Goal: Task Accomplishment & Management: Complete application form

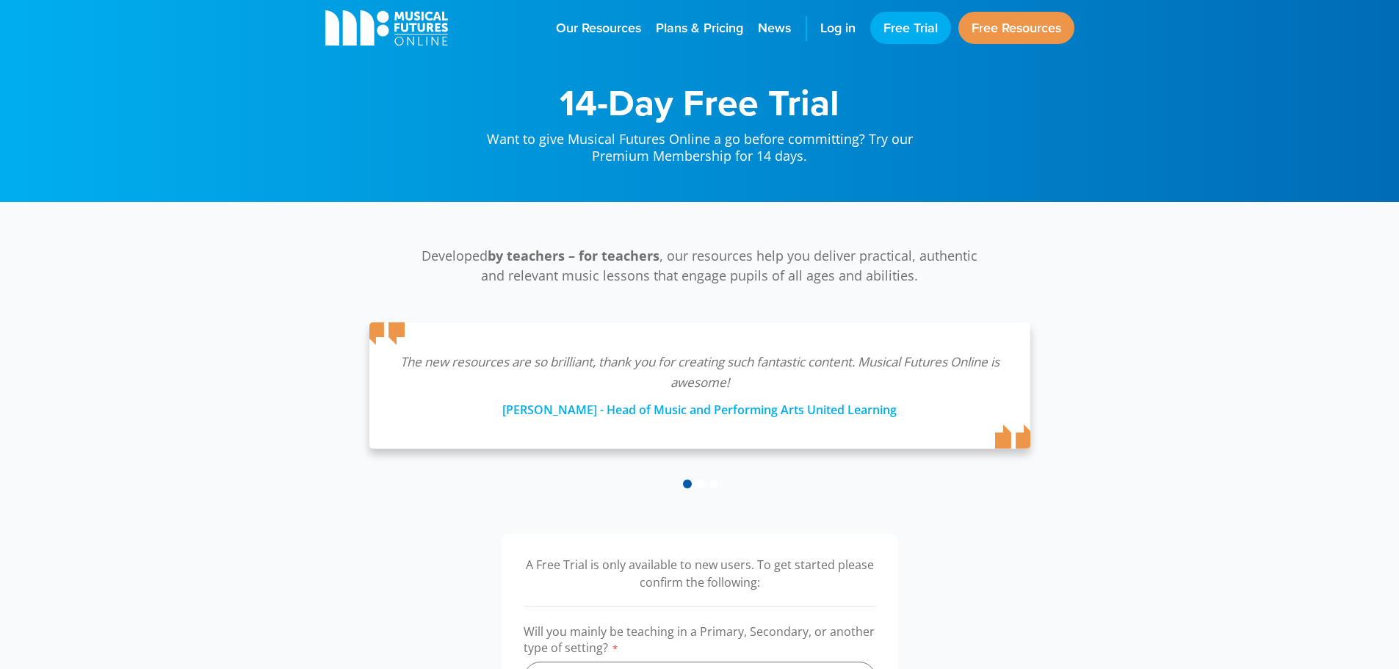
scroll to position [367, 0]
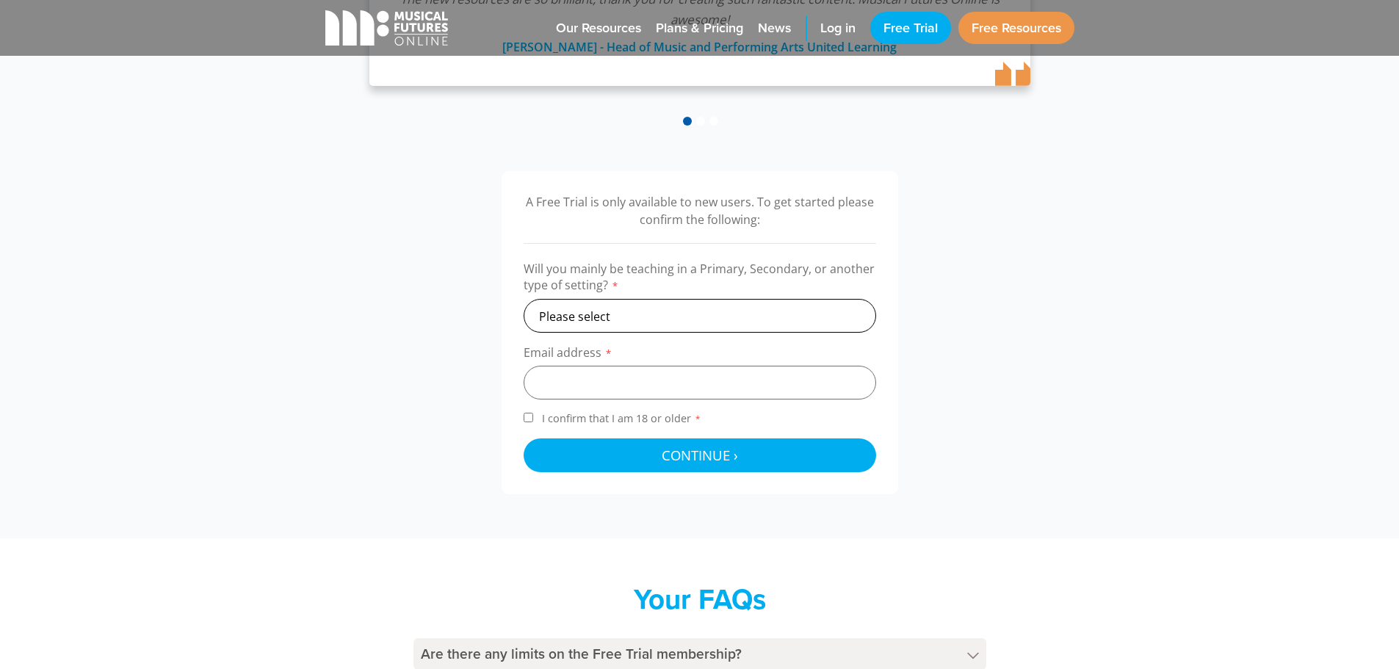
click at [619, 322] on select "Please select Primary Secondary Other" at bounding box center [700, 316] width 353 height 34
select select "secondary"
click at [524, 299] on select "Please select Primary Secondary Other" at bounding box center [700, 316] width 353 height 34
click at [610, 386] on input "email" at bounding box center [700, 383] width 353 height 34
type input "[EMAIL_ADDRESS][DOMAIN_NAME]"
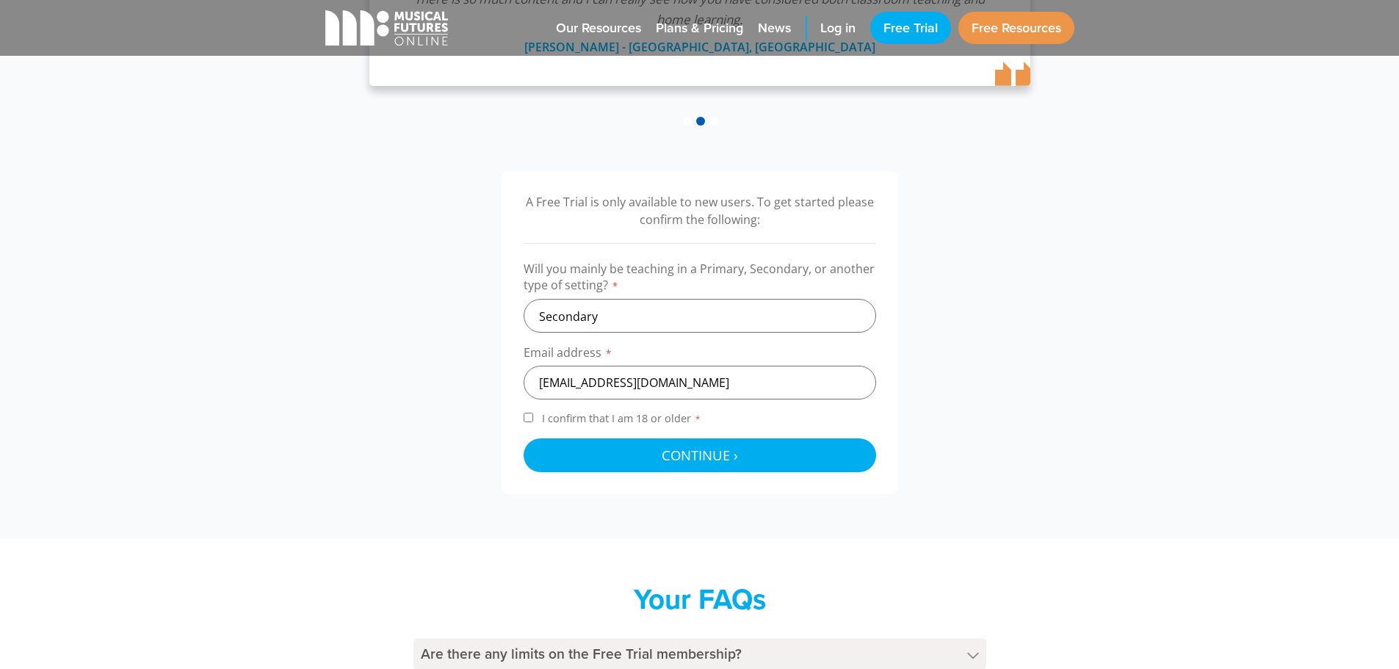
click at [543, 417] on span "I confirm that I am 18 or older *" at bounding box center [621, 418] width 165 height 14
click at [533, 417] on input "I confirm that I am 18 or older *" at bounding box center [529, 418] width 10 height 10
checkbox input "true"
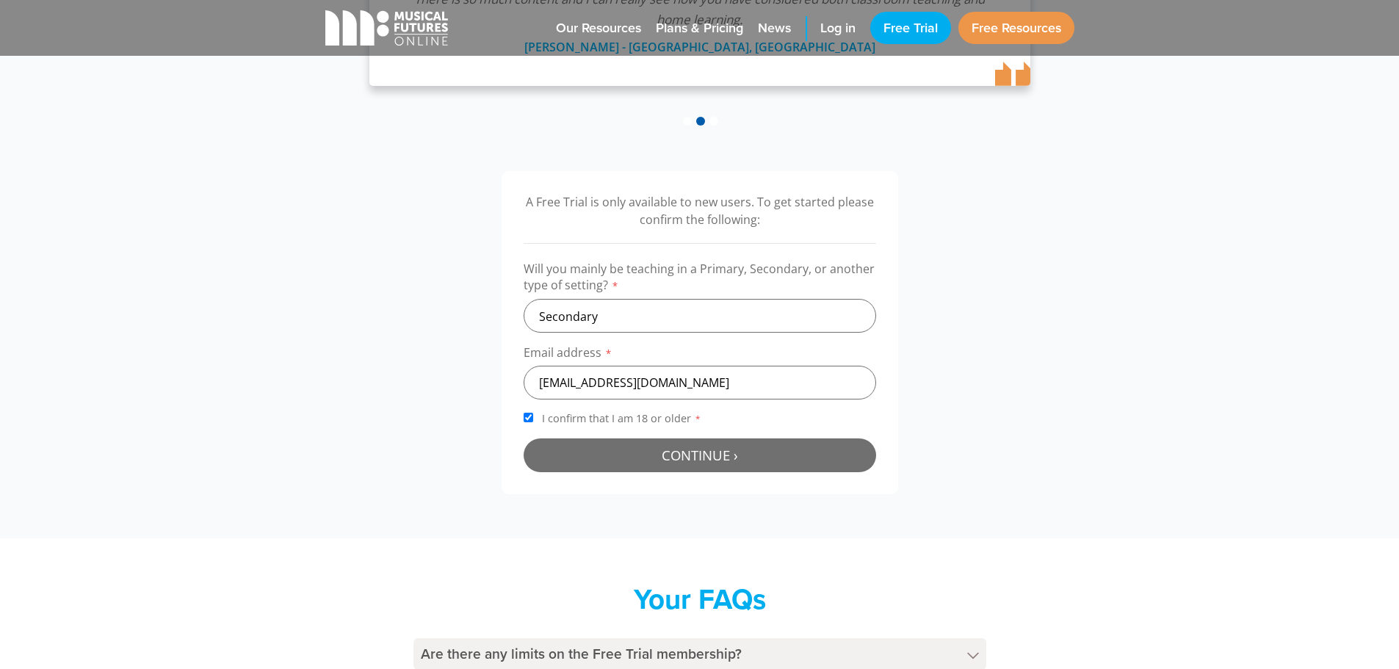
click at [559, 444] on button "Continue › Checking your details..." at bounding box center [700, 455] width 353 height 34
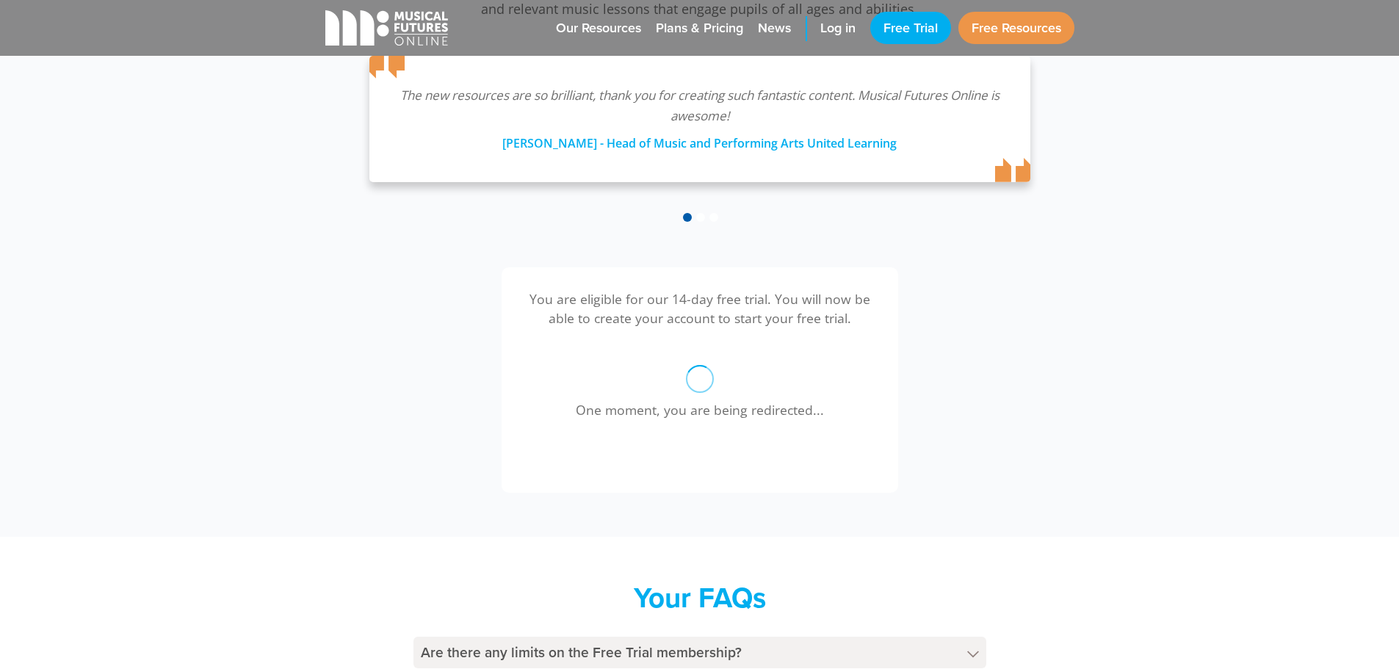
scroll to position [259, 0]
